Goal: Information Seeking & Learning: Compare options

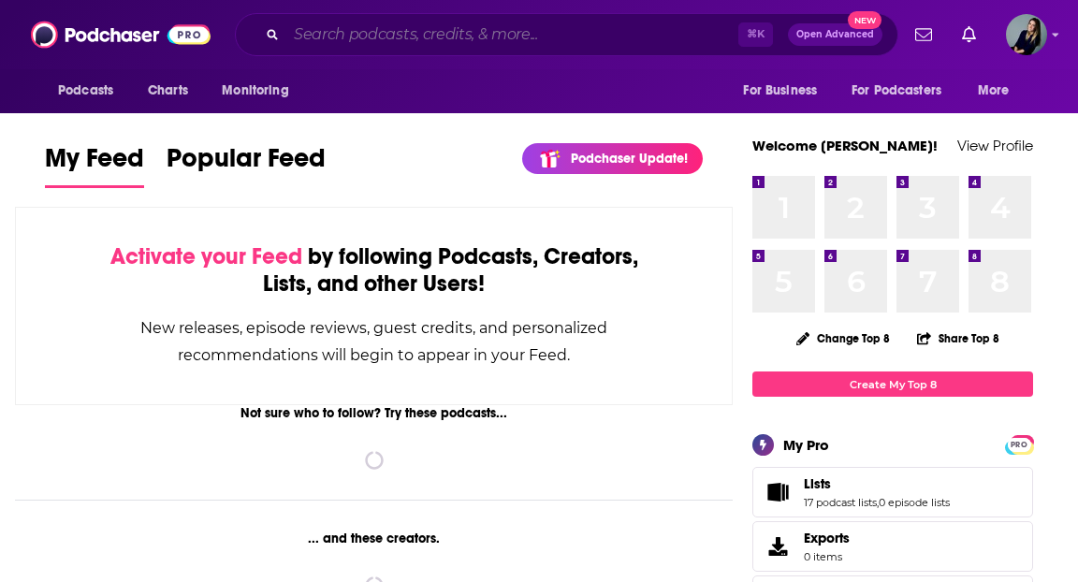
click at [539, 43] on input "Search podcasts, credits, & more..." at bounding box center [512, 35] width 452 height 30
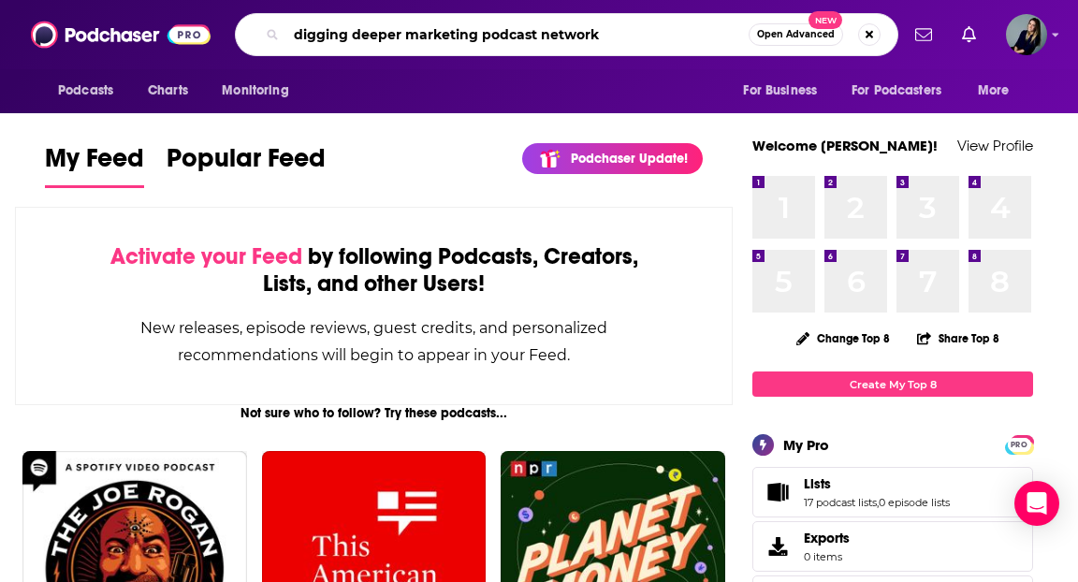
type input "digging deeper marketing podcast network"
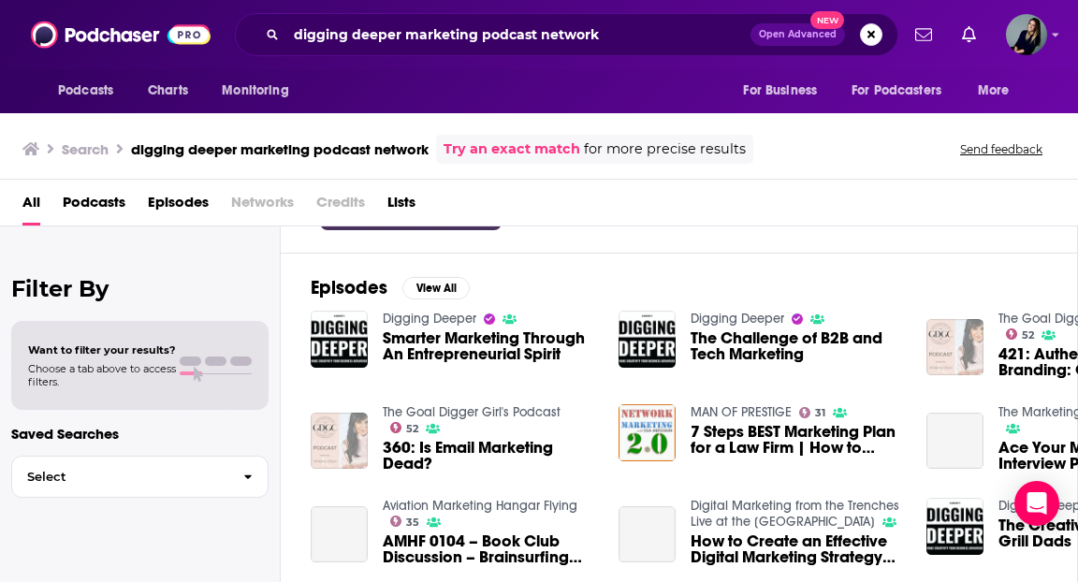
scroll to position [236, 0]
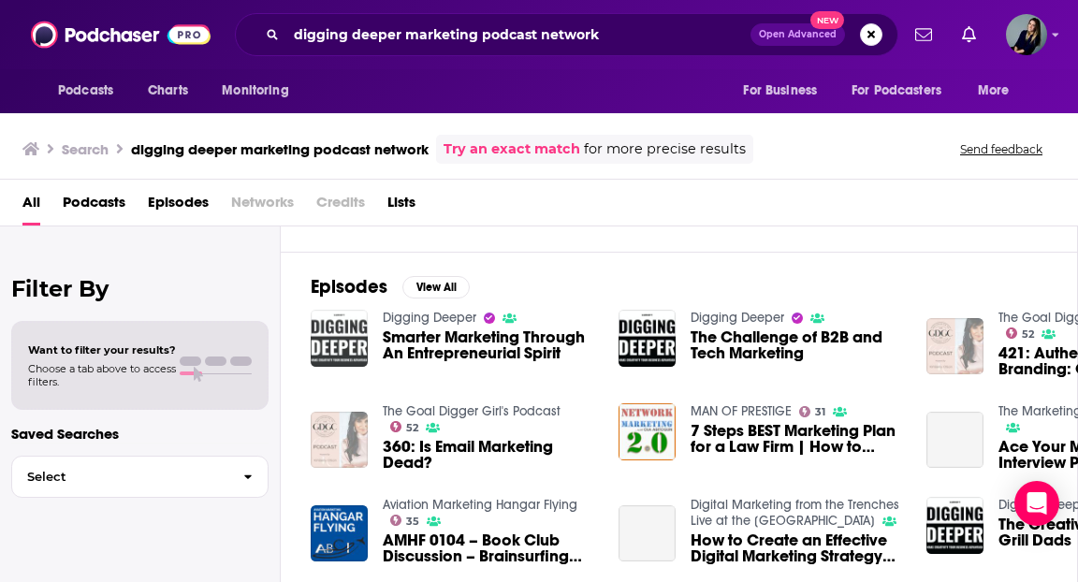
click at [339, 337] on img "Smarter Marketing Through An Entrepreneurial Spirit" at bounding box center [339, 338] width 57 height 57
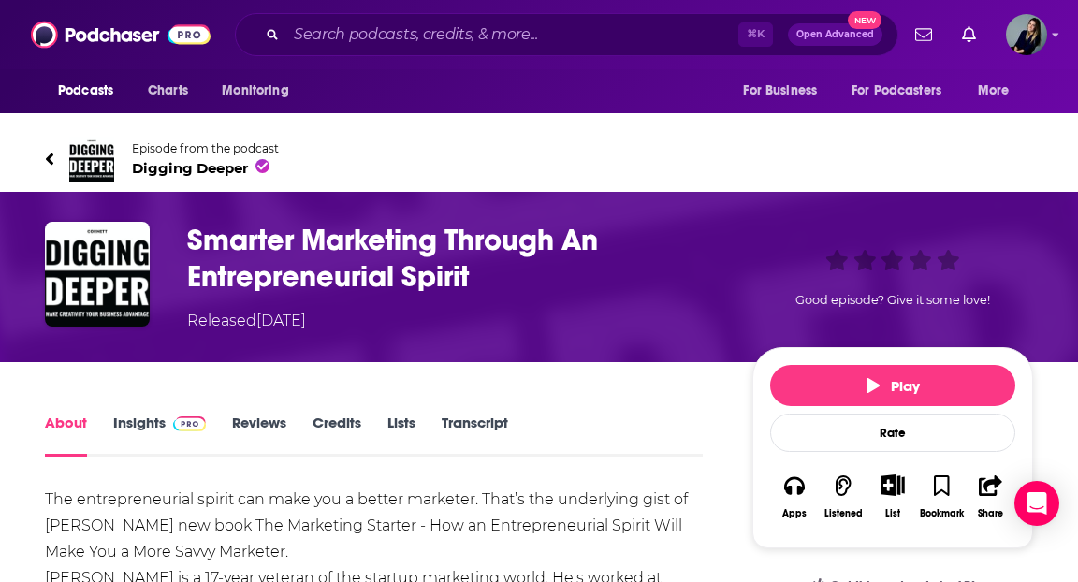
click at [252, 273] on h1 "Smarter Marketing Through An Entrepreneurial Spirit" at bounding box center [454, 258] width 535 height 73
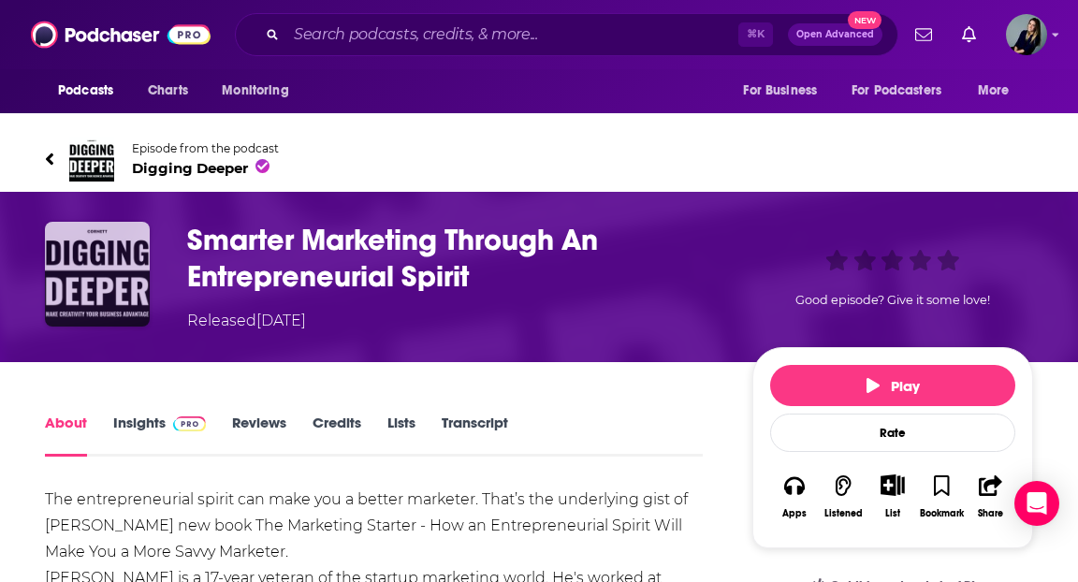
click at [92, 266] on img "Smarter Marketing Through An Entrepreneurial Spirit" at bounding box center [97, 274] width 105 height 105
click at [138, 255] on img "Smarter Marketing Through An Entrepreneurial Spirit" at bounding box center [97, 274] width 105 height 105
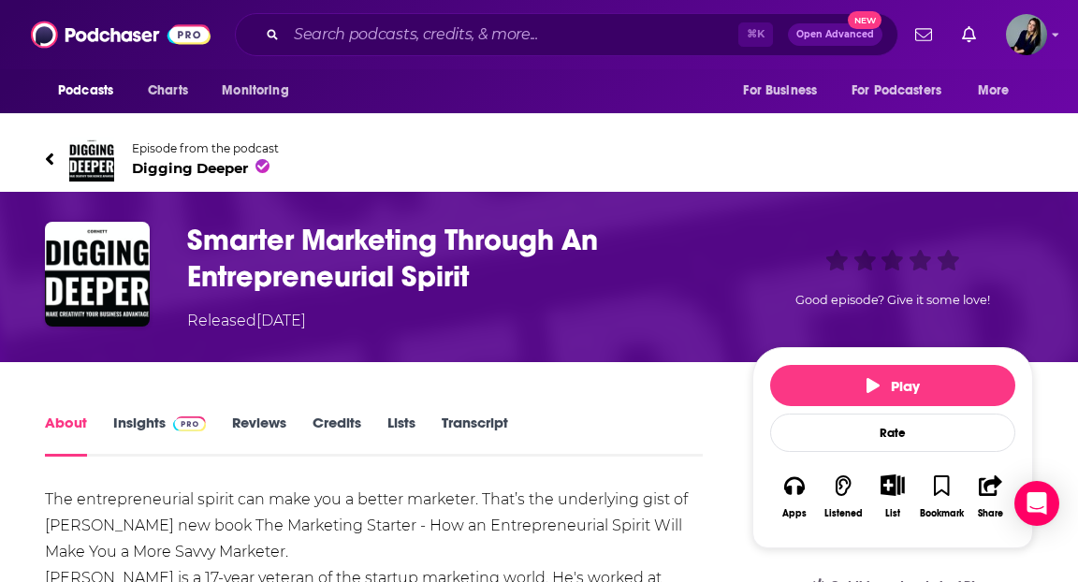
click at [211, 148] on span "Episode from the podcast" at bounding box center [205, 148] width 147 height 14
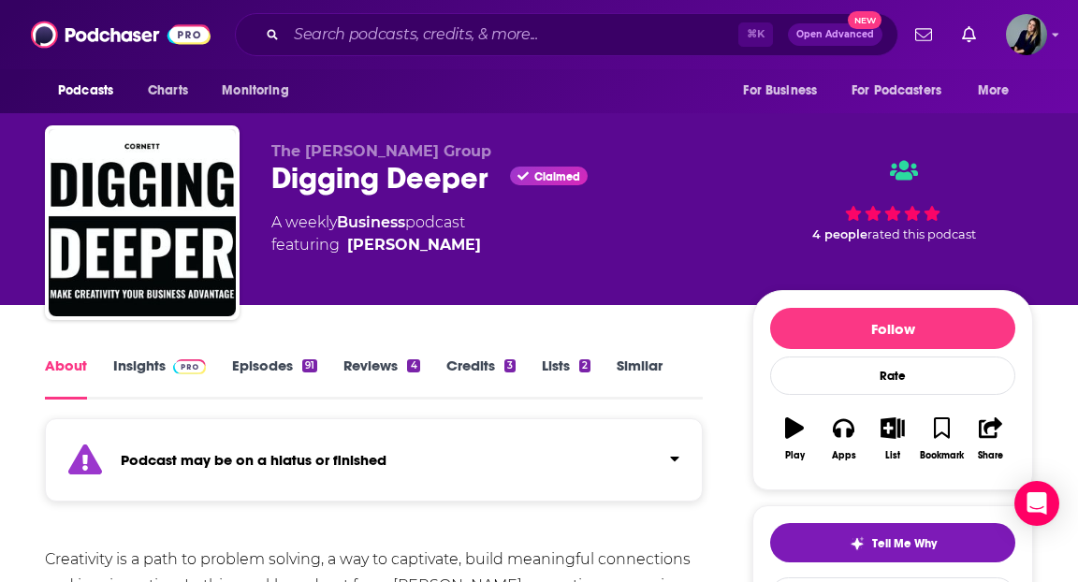
scroll to position [175, 0]
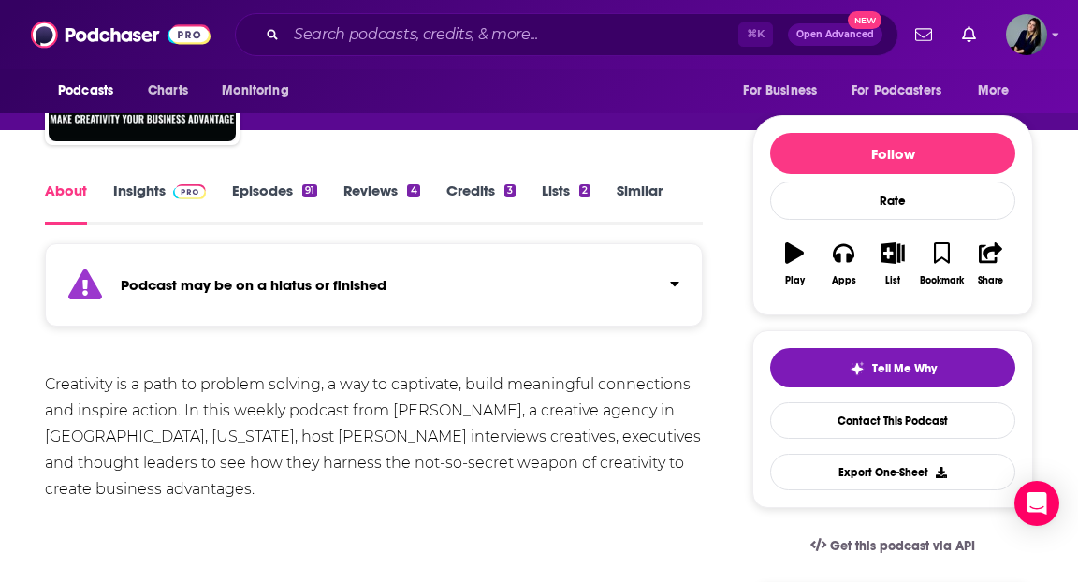
click at [384, 198] on link "Reviews 4" at bounding box center [381, 203] width 76 height 43
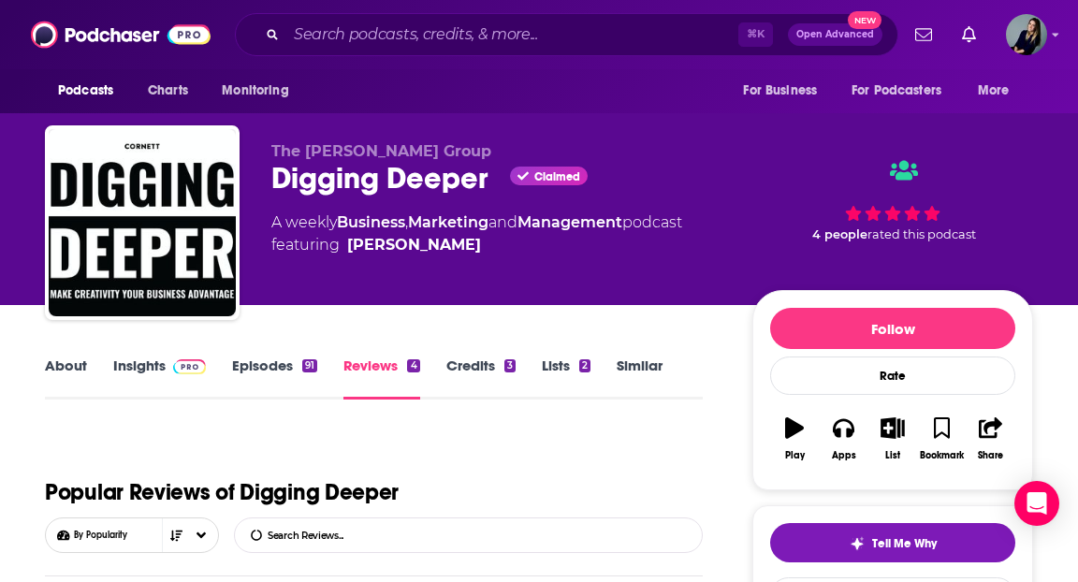
click at [280, 361] on link "Episodes 91" at bounding box center [274, 378] width 85 height 43
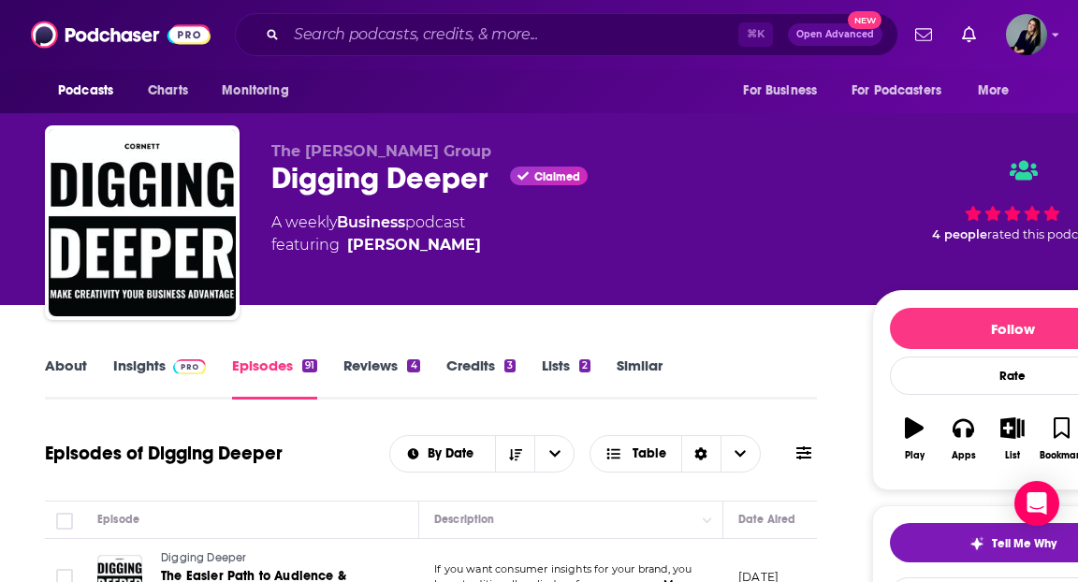
scroll to position [26, 0]
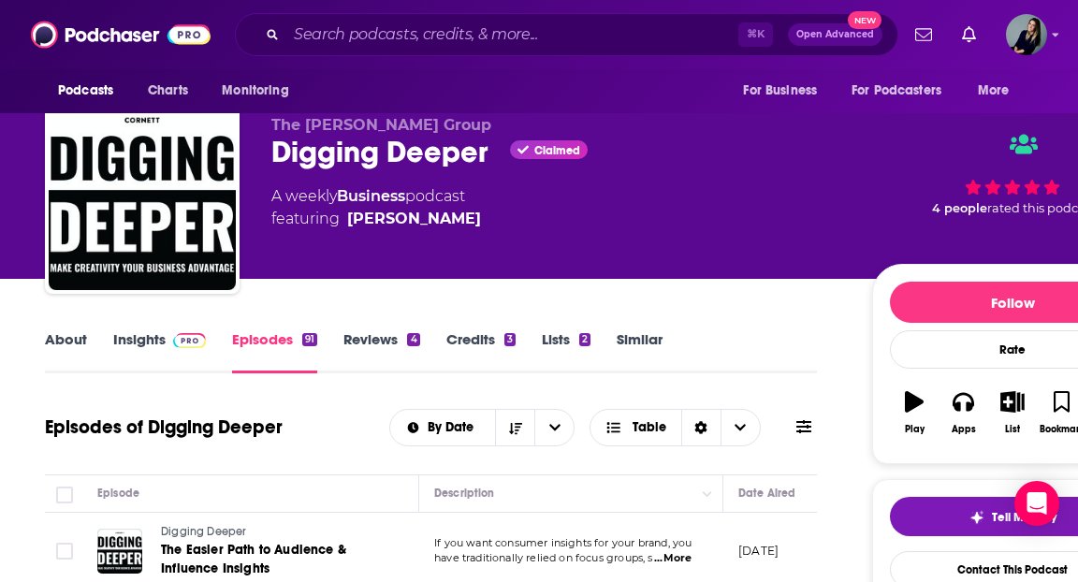
click at [659, 175] on div "The [PERSON_NAME] Group Digging Deeper Claimed A weekly Business podcast featur…" at bounding box center [556, 191] width 571 height 150
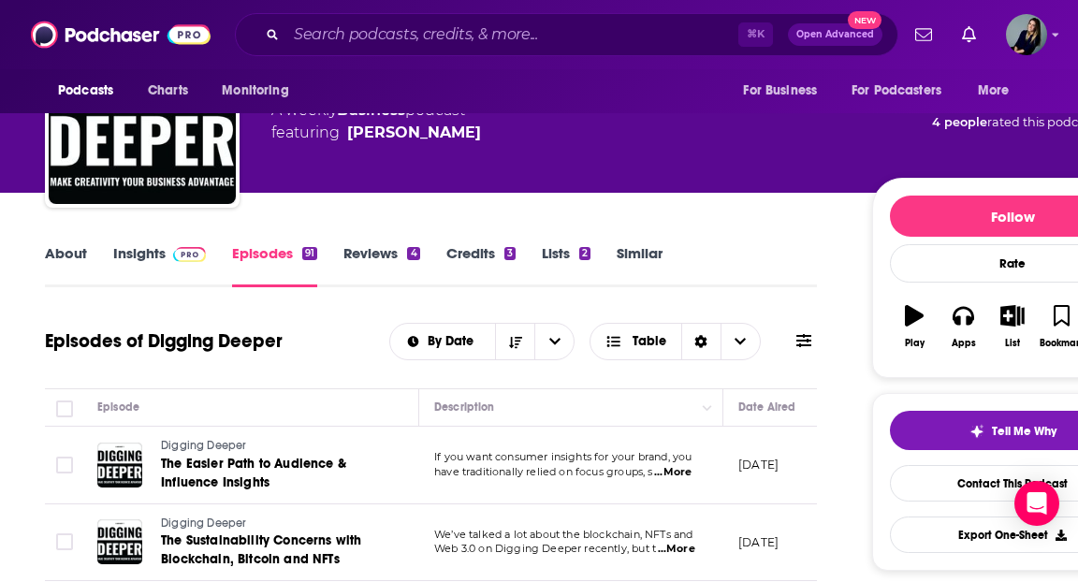
scroll to position [51, 0]
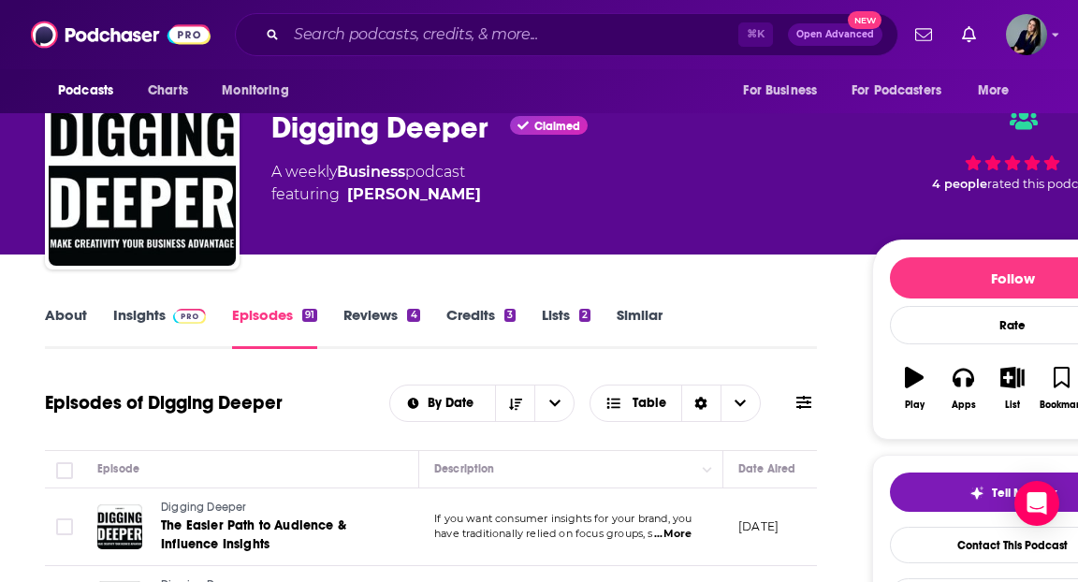
click at [622, 304] on div "About Insights Episodes 91 Reviews 4 Credits 3 Lists 2 Similar" at bounding box center [431, 326] width 772 height 46
click at [624, 312] on link "Similar" at bounding box center [640, 327] width 46 height 43
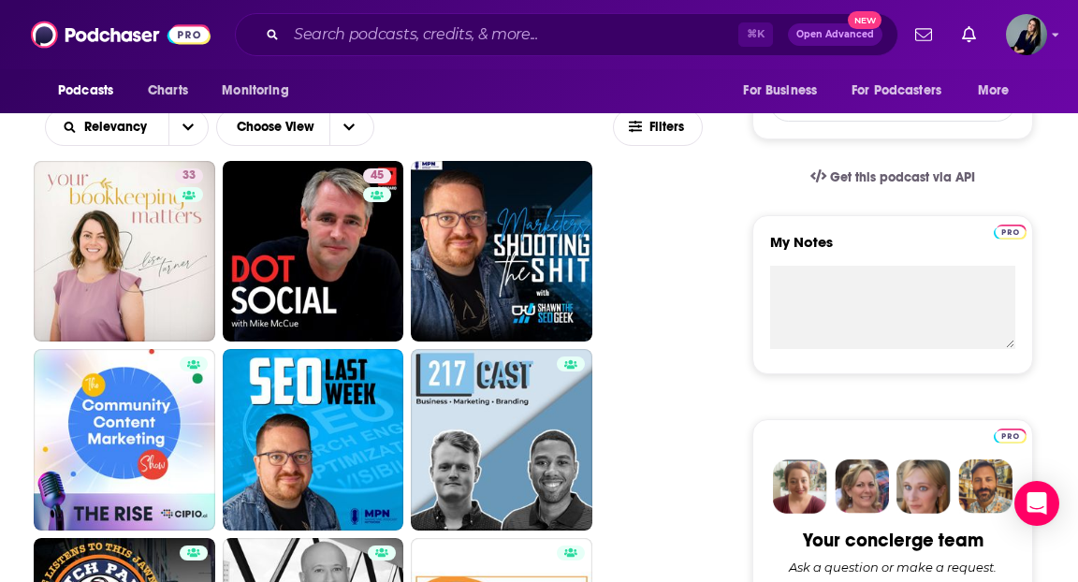
scroll to position [501, 0]
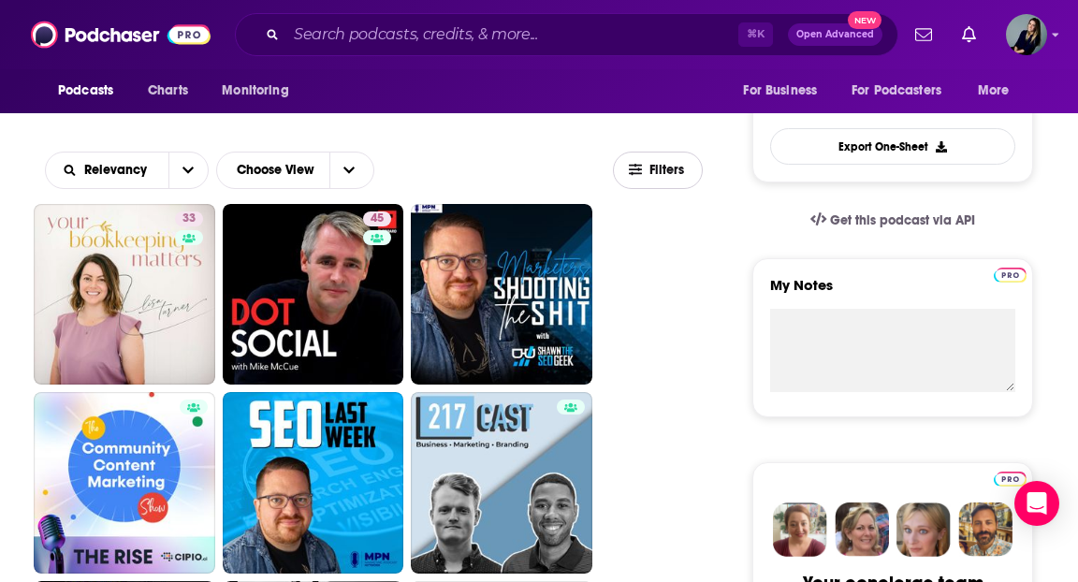
click at [659, 156] on button "Filters" at bounding box center [658, 170] width 90 height 37
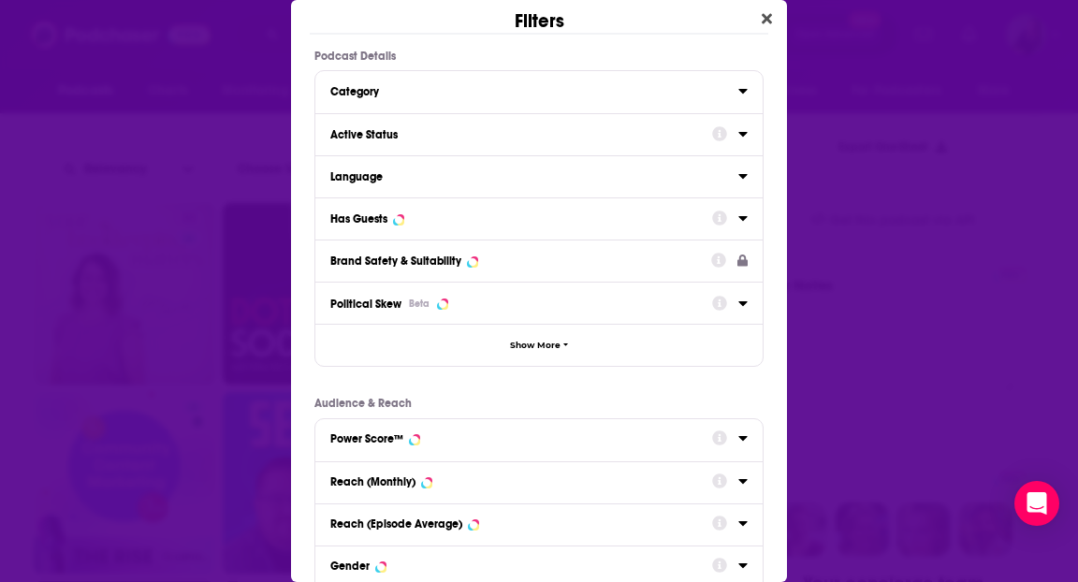
click at [474, 128] on div "Active Status" at bounding box center [515, 134] width 370 height 13
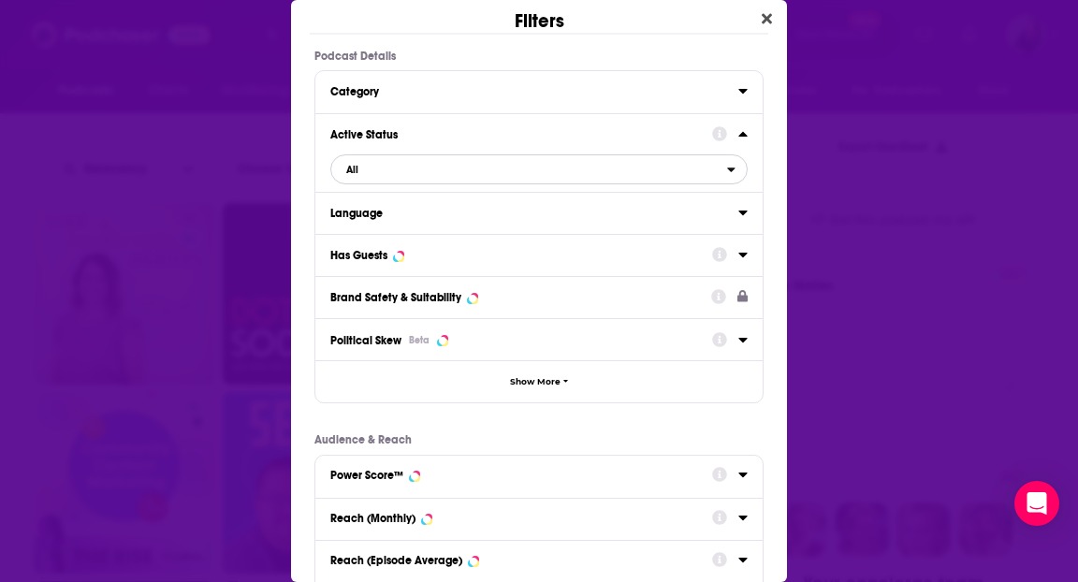
click at [472, 172] on span "All" at bounding box center [529, 169] width 396 height 24
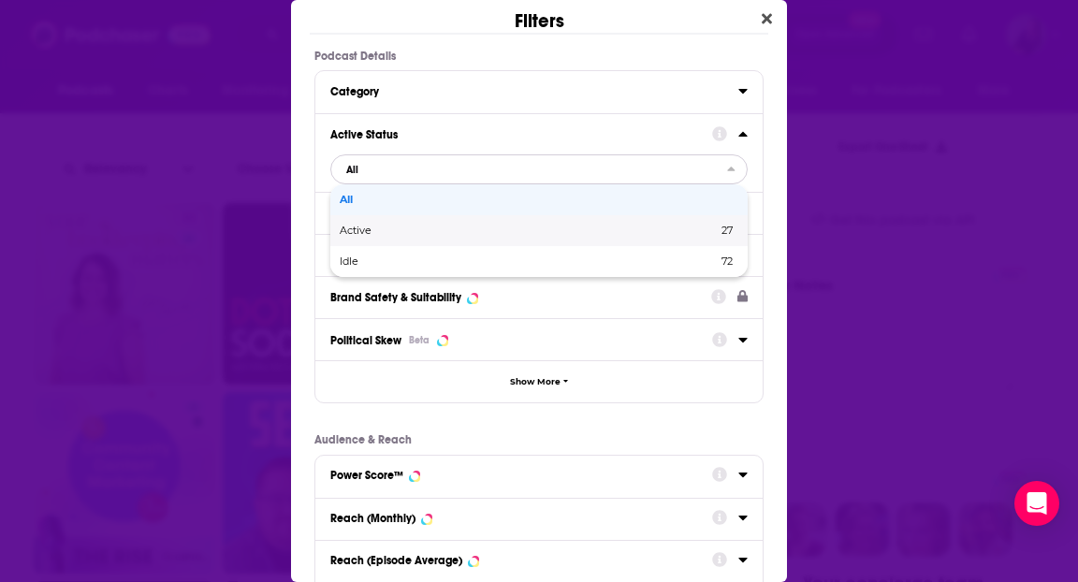
click at [482, 226] on span "Active" at bounding box center [442, 231] width 205 height 10
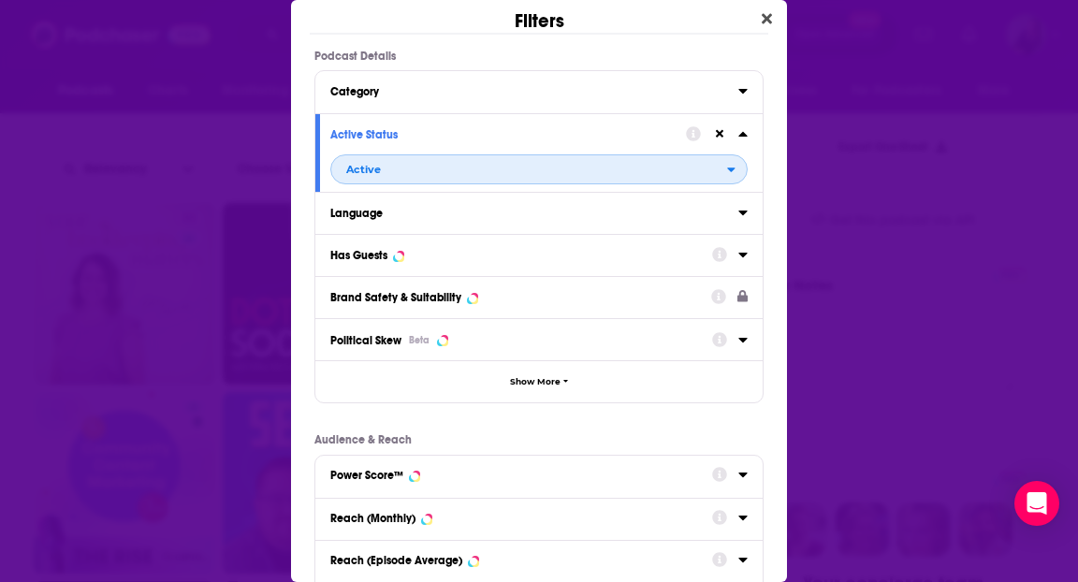
scroll to position [277, 0]
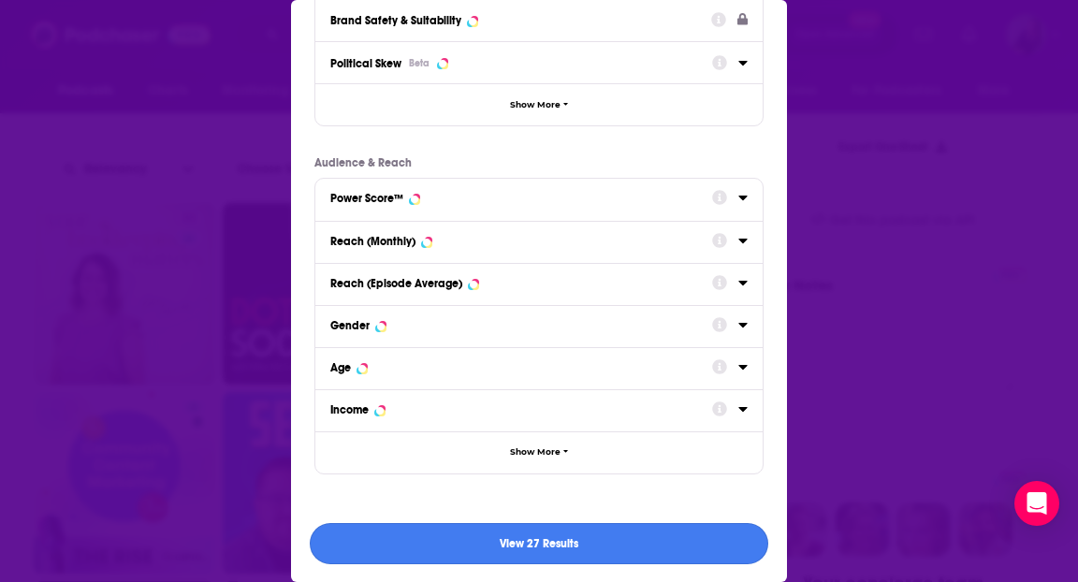
click at [518, 535] on button "View 27 Results" at bounding box center [539, 544] width 459 height 42
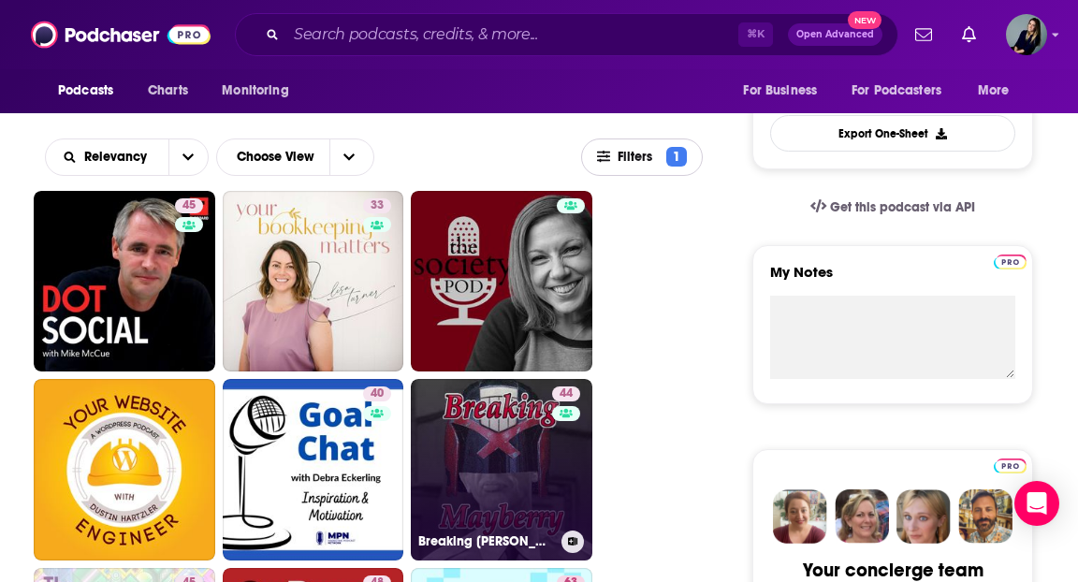
scroll to position [415, 0]
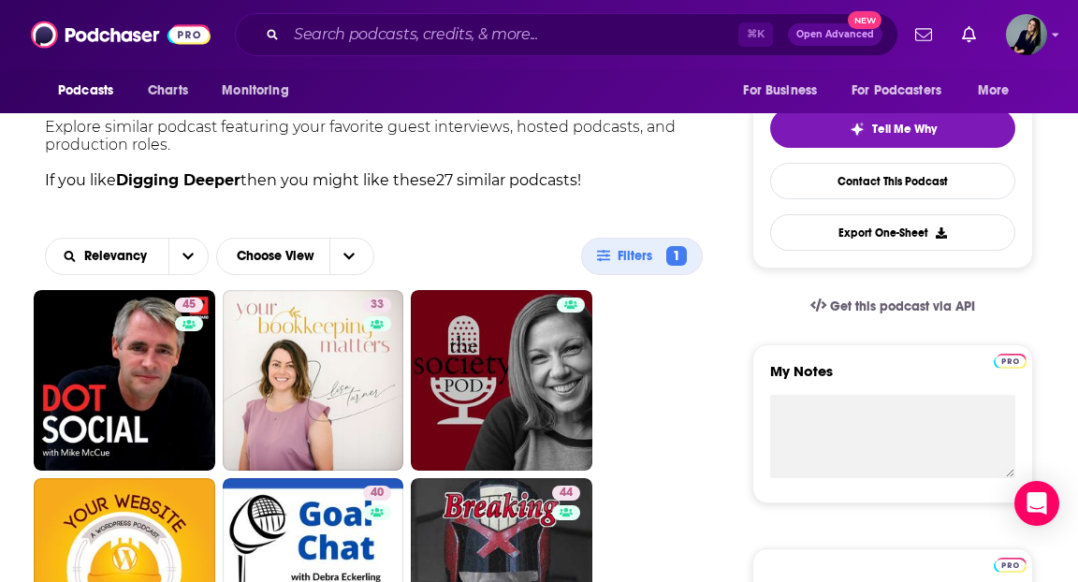
click at [696, 150] on p "Explore similar podcast featuring your favorite guest interviews, hosted podcas…" at bounding box center [374, 136] width 658 height 36
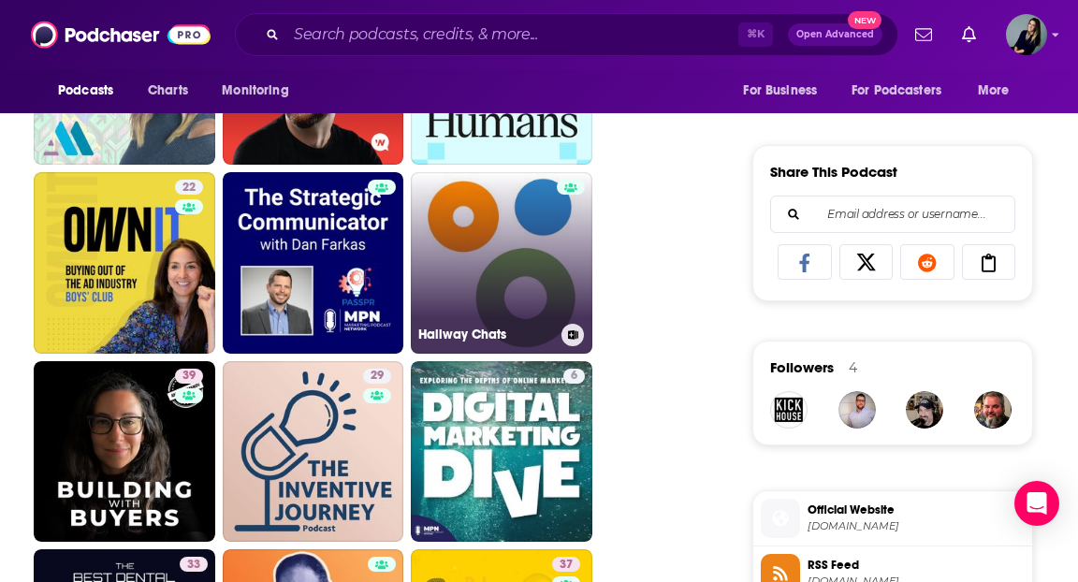
scroll to position [1097, 0]
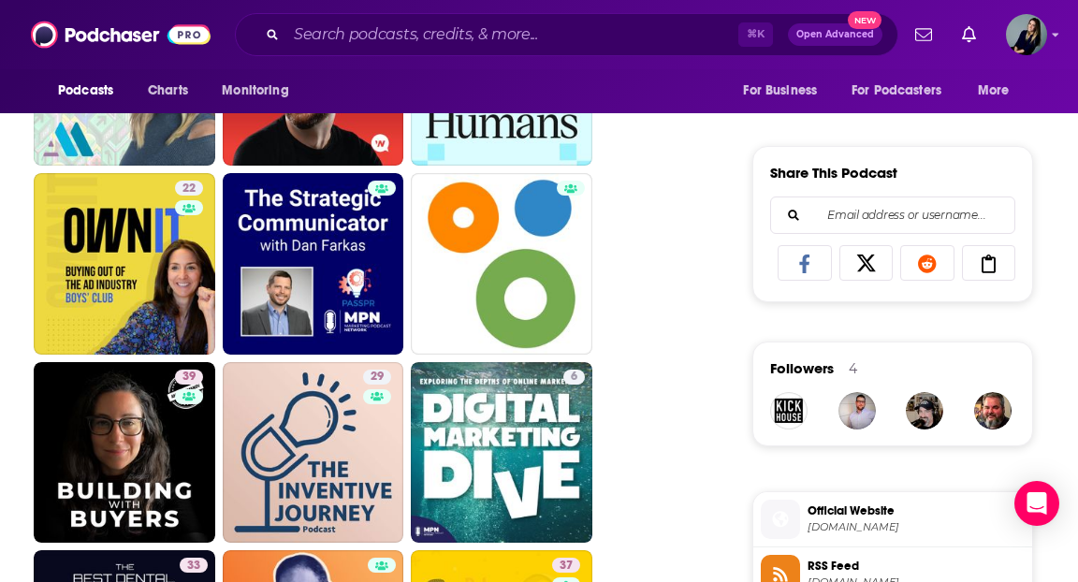
click at [632, 228] on ul "Dot Social 45 45 Your Bookkeeping Matters 33 33 The Society Pod Your Website En…" at bounding box center [374, 453] width 680 height 1690
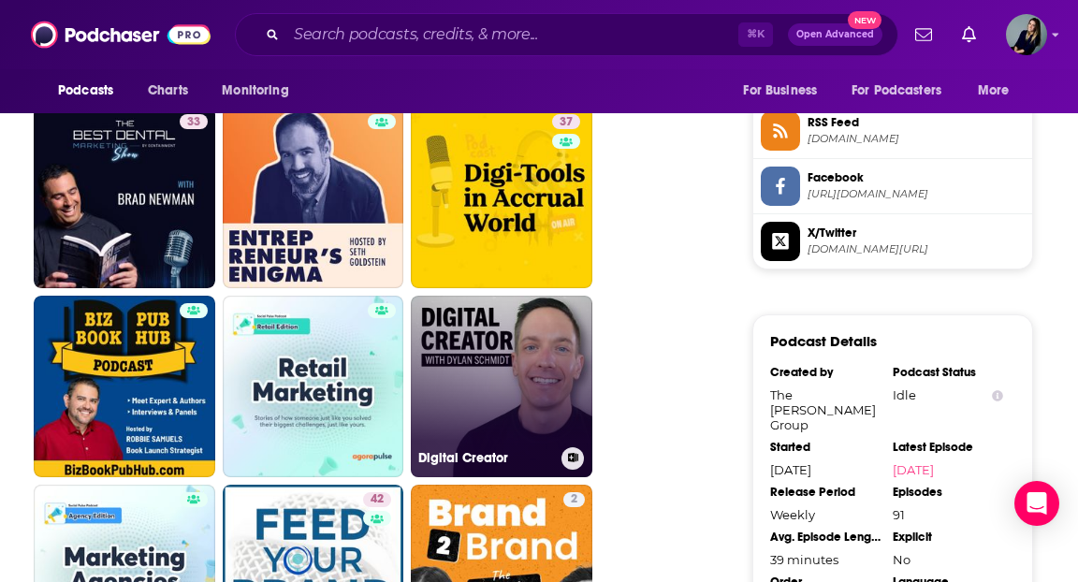
scroll to position [1542, 0]
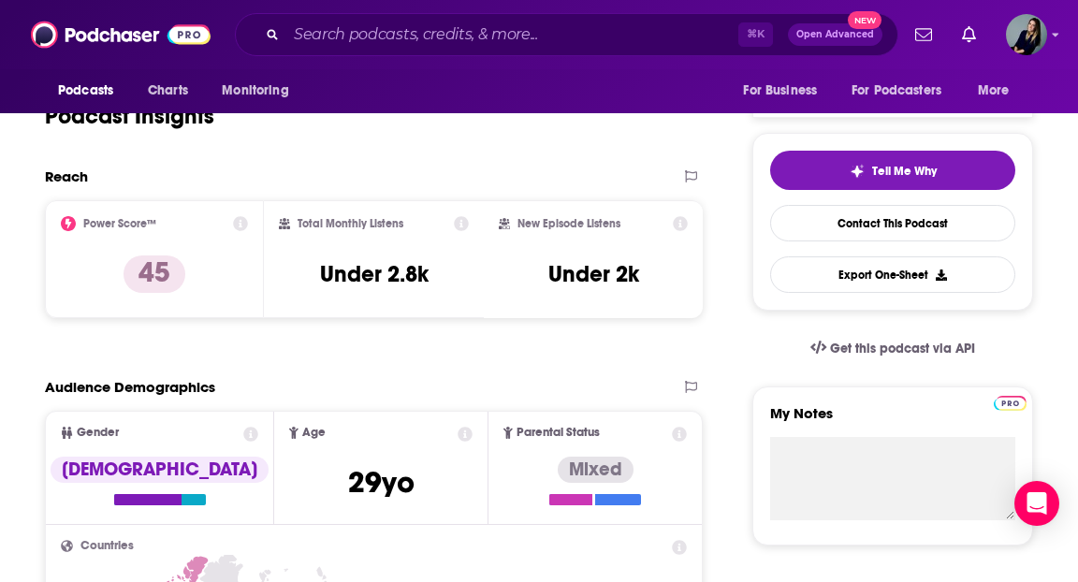
scroll to position [203, 0]
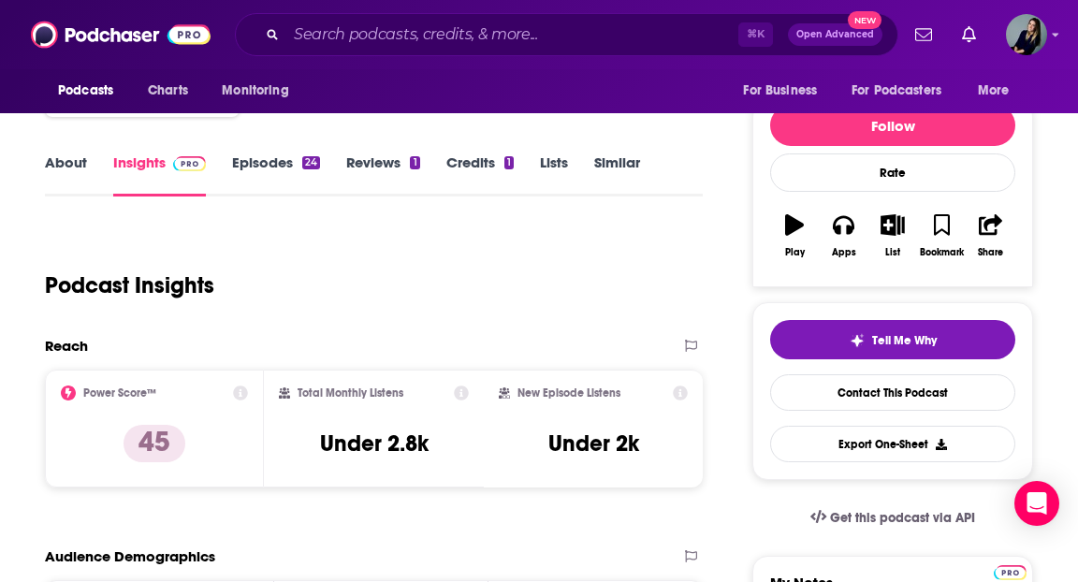
click at [271, 158] on link "Episodes 24" at bounding box center [276, 174] width 88 height 43
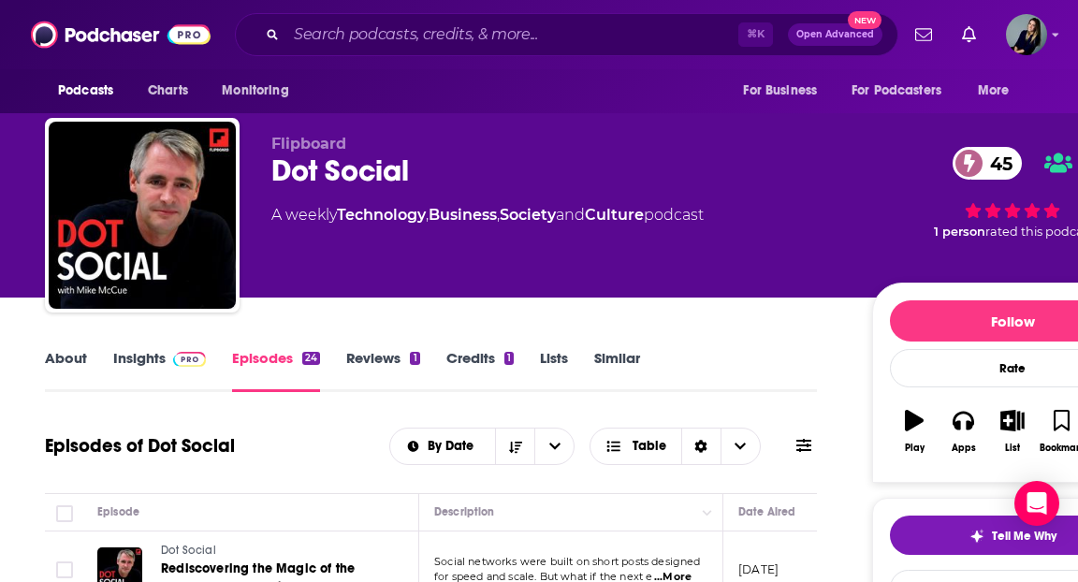
scroll to position [8, 0]
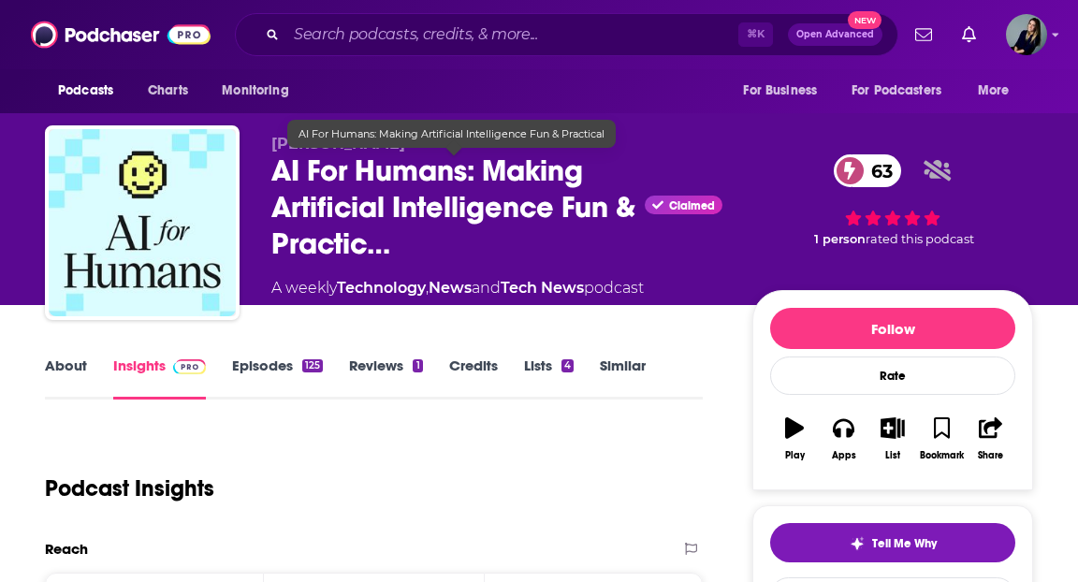
scroll to position [198, 0]
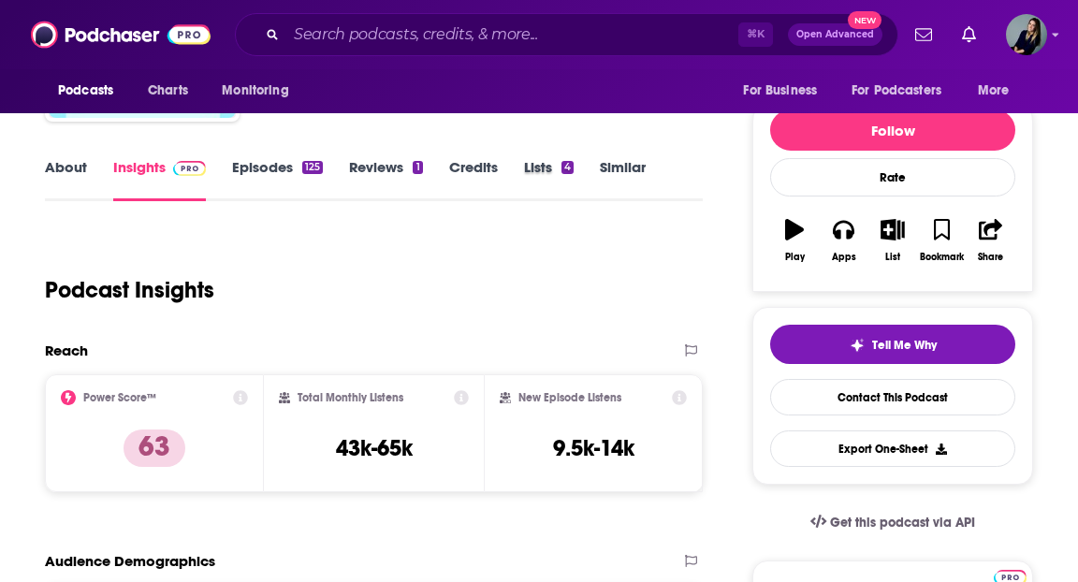
click at [596, 184] on div "Lists 4" at bounding box center [562, 179] width 76 height 43
click at [631, 166] on link "Similar" at bounding box center [623, 179] width 46 height 43
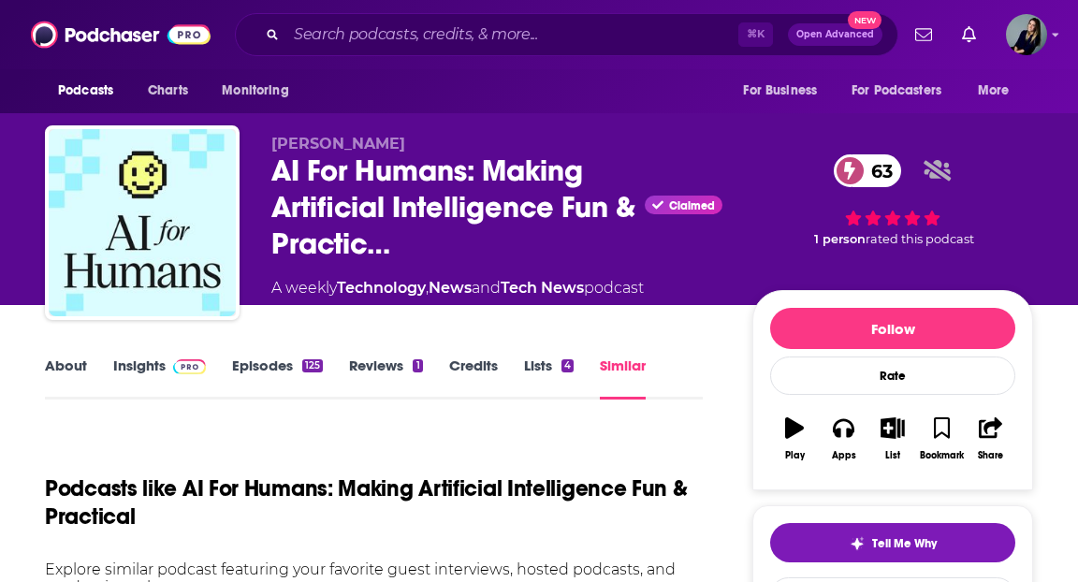
click at [156, 369] on link "Insights" at bounding box center [159, 378] width 93 height 43
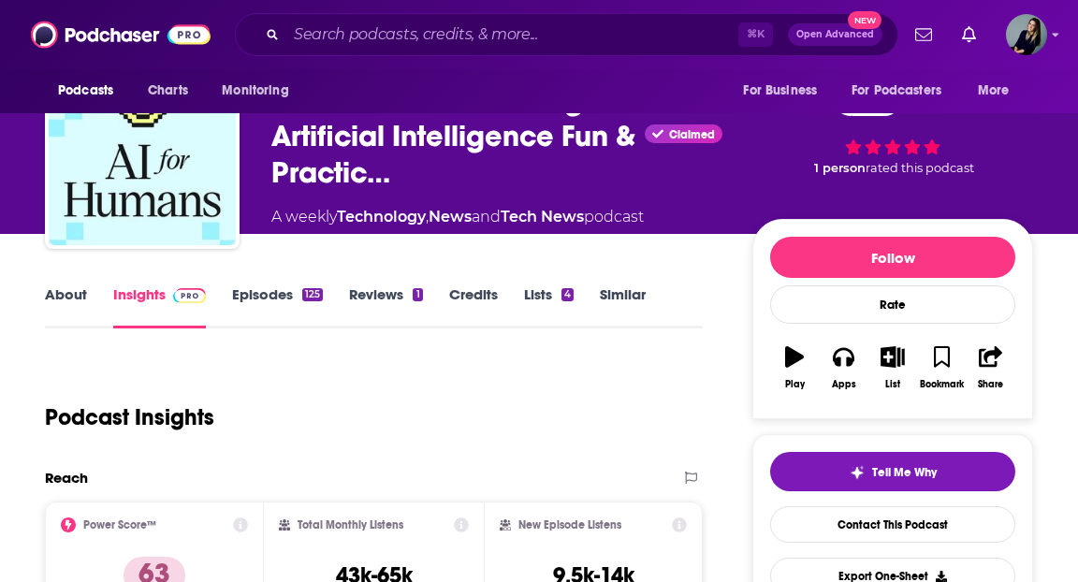
scroll to position [22, 0]
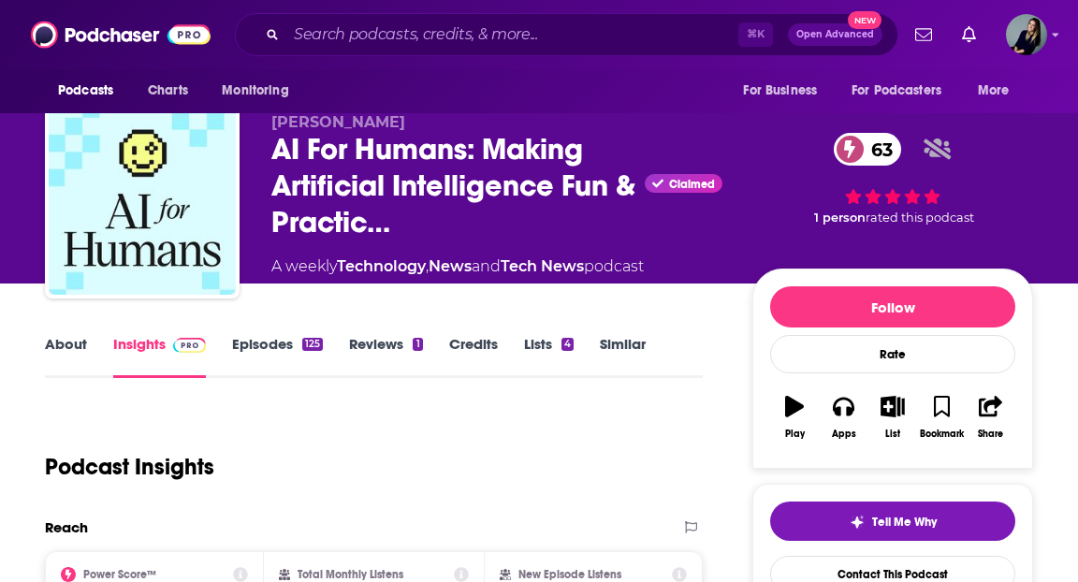
click at [250, 340] on link "Episodes 125" at bounding box center [277, 356] width 91 height 43
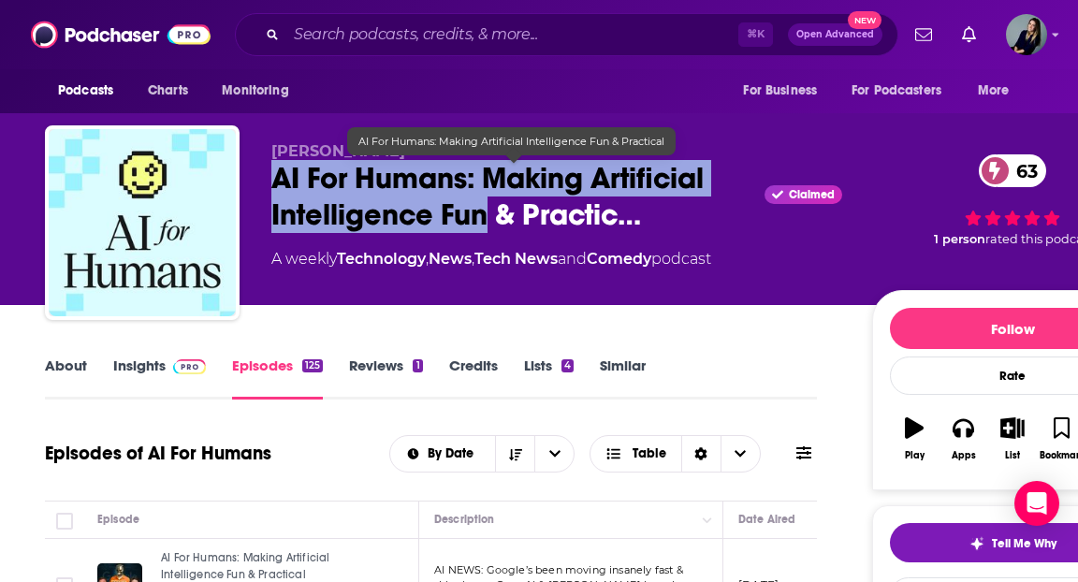
drag, startPoint x: 263, startPoint y: 172, endPoint x: 479, endPoint y: 213, distance: 220.1
click at [480, 216] on div "Gavin Purcell AI For Humans: Making Artificial Intelligence Fun & Practic… Clai…" at bounding box center [599, 226] width 1108 height 202
copy h2 "AI For Humans: Making Artificial Intelligence Fu"
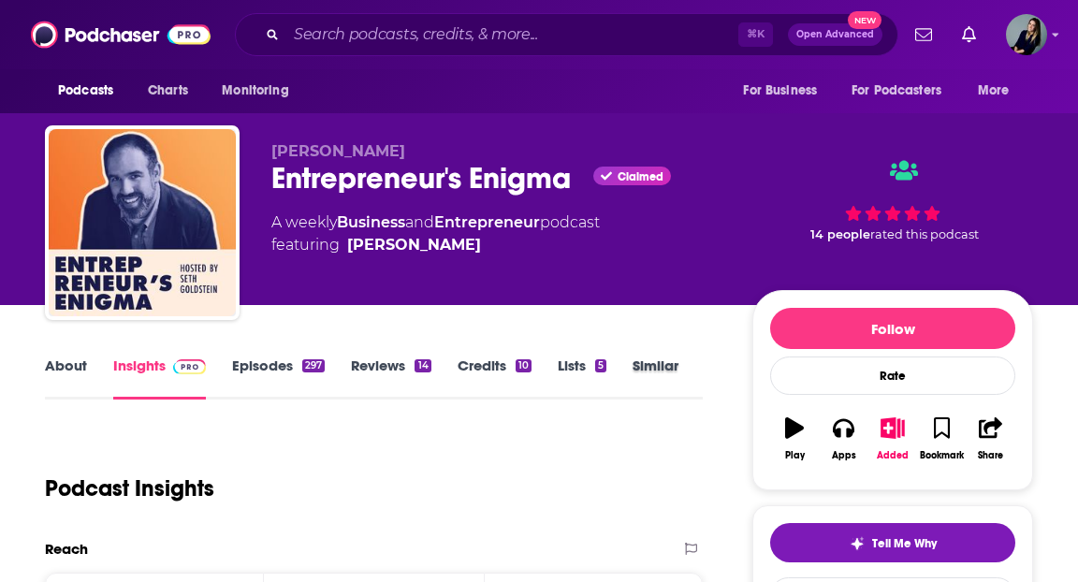
click at [679, 359] on div "Similar" at bounding box center [669, 378] width 72 height 43
click at [678, 367] on link "Similar" at bounding box center [656, 378] width 46 height 43
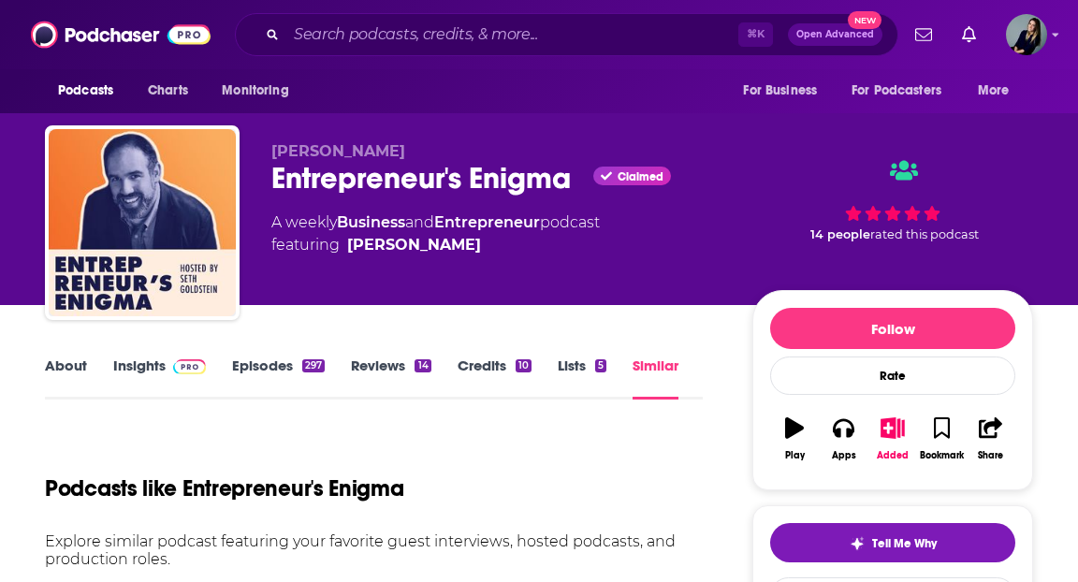
click at [153, 364] on link "Insights" at bounding box center [159, 378] width 93 height 43
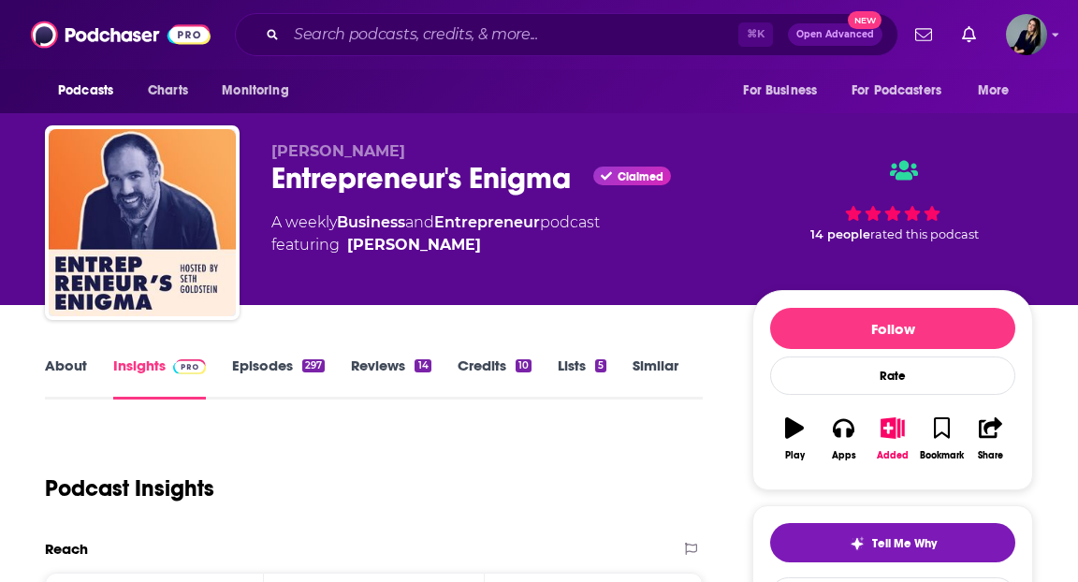
click at [534, 195] on div "Entrepreneur's Enigma Claimed" at bounding box center [496, 178] width 451 height 36
